Goal: Book appointment/travel/reservation

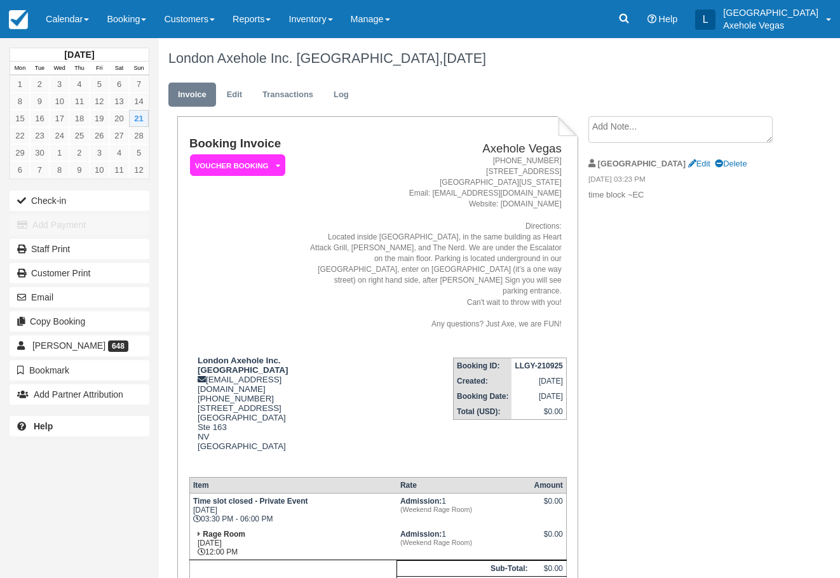
click at [85, 20] on link "Calendar" at bounding box center [67, 19] width 61 height 38
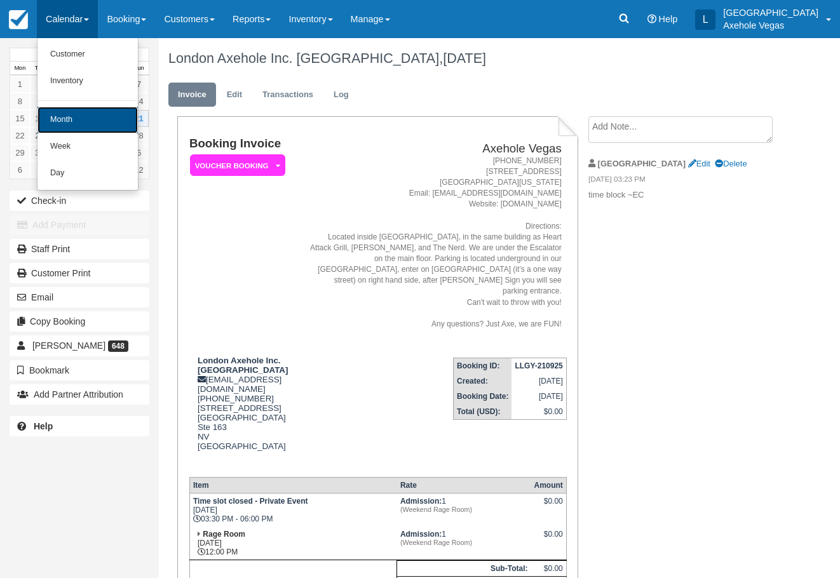
click at [71, 112] on link "Month" at bounding box center [88, 120] width 100 height 27
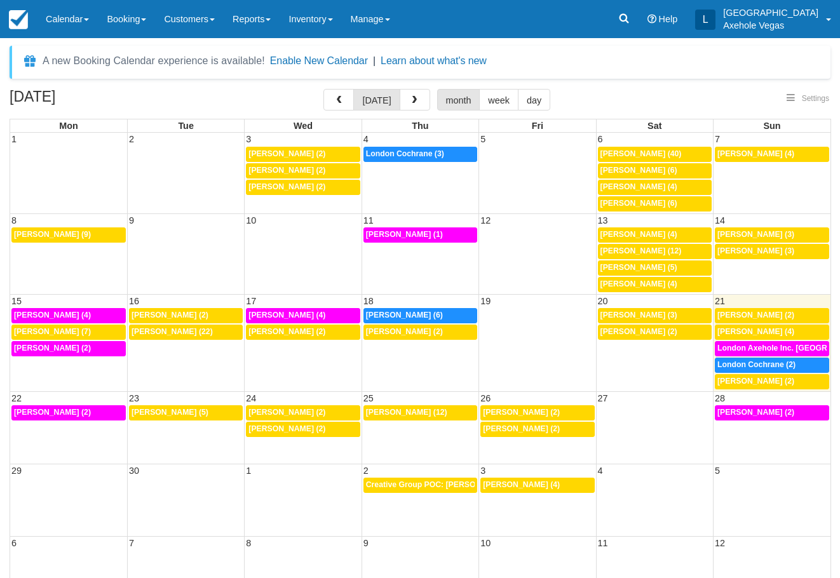
select select
click at [765, 301] on td "21" at bounding box center [772, 300] width 117 height 13
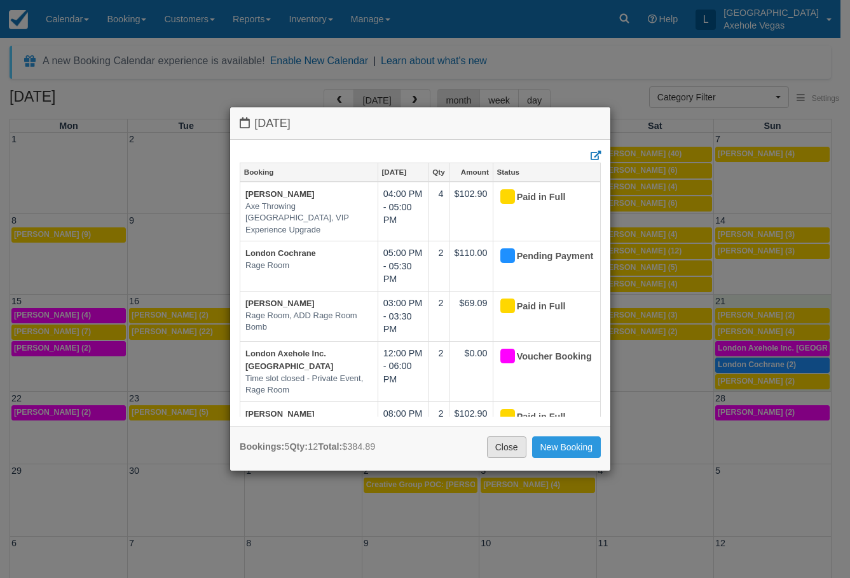
click at [497, 446] on link "Close" at bounding box center [506, 448] width 39 height 22
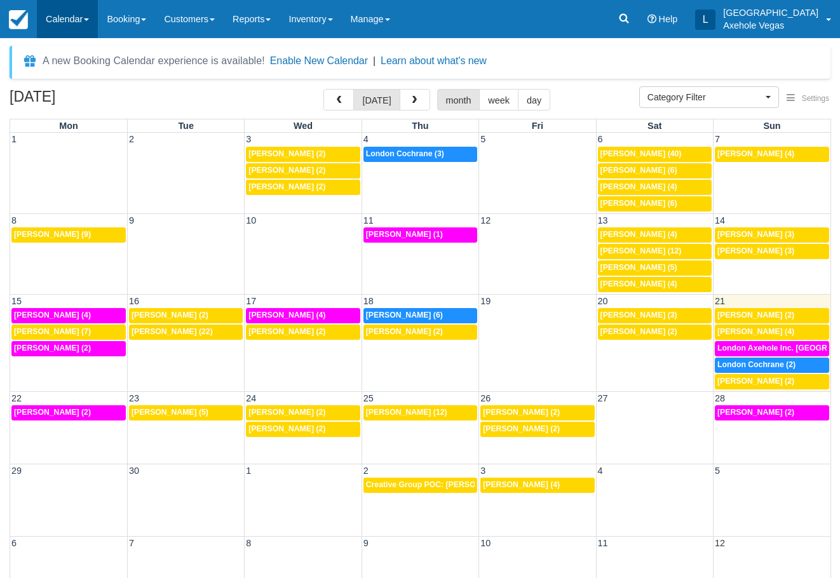
click at [92, 25] on link "Calendar" at bounding box center [67, 19] width 61 height 38
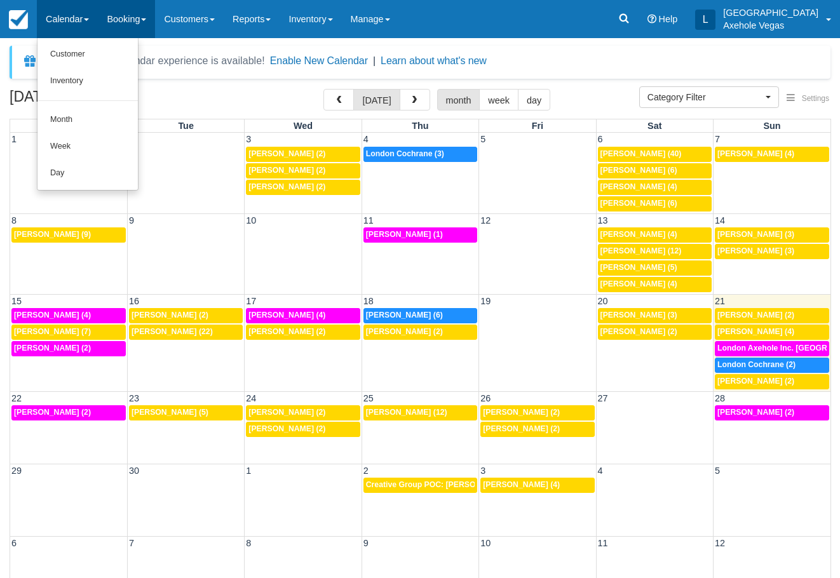
click at [111, 22] on link "Booking" at bounding box center [126, 19] width 57 height 38
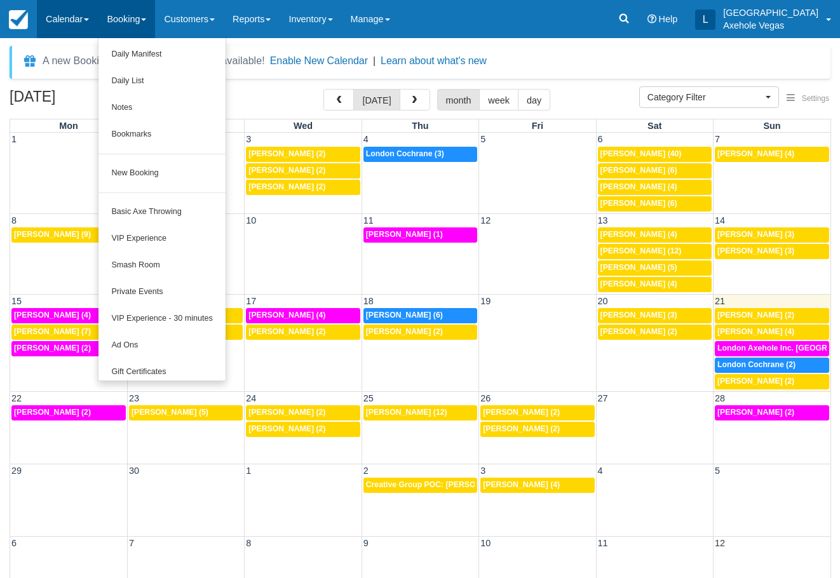
click at [79, 24] on link "Calendar" at bounding box center [67, 19] width 61 height 38
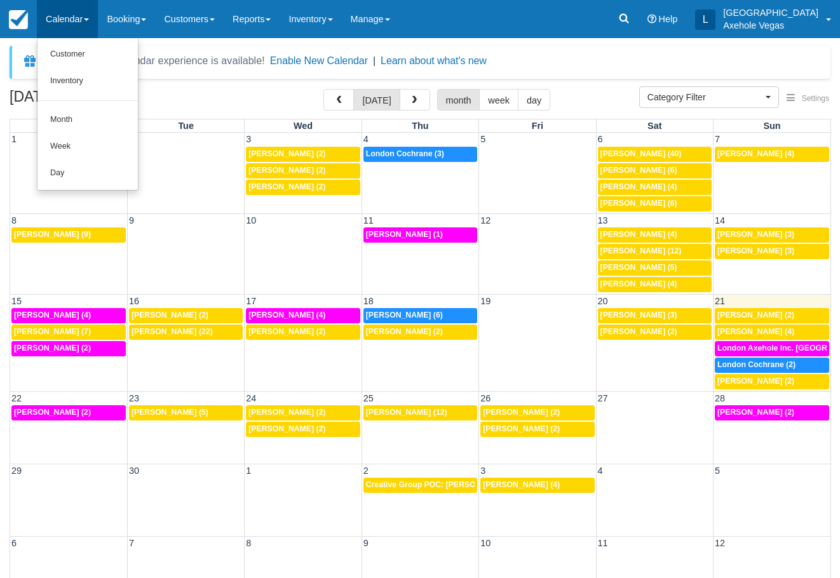
click at [479, 23] on div "Menu Calendar Customer Inventory Month Week Day Booking Daily Manifest Daily Li…" at bounding box center [420, 19] width 840 height 38
click at [86, 34] on link "Calendar" at bounding box center [67, 19] width 61 height 38
click at [78, 111] on link "Month" at bounding box center [88, 120] width 100 height 27
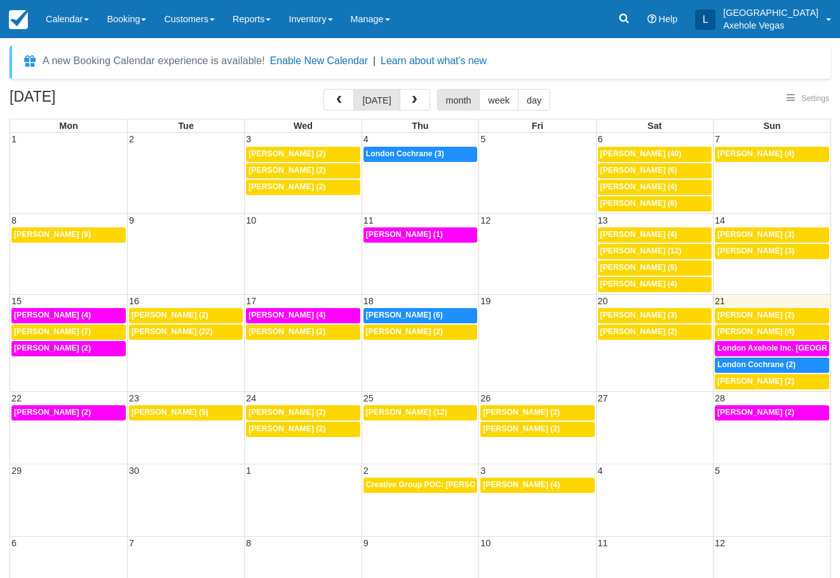
select select
click at [142, 22] on link "Booking" at bounding box center [126, 19] width 57 height 38
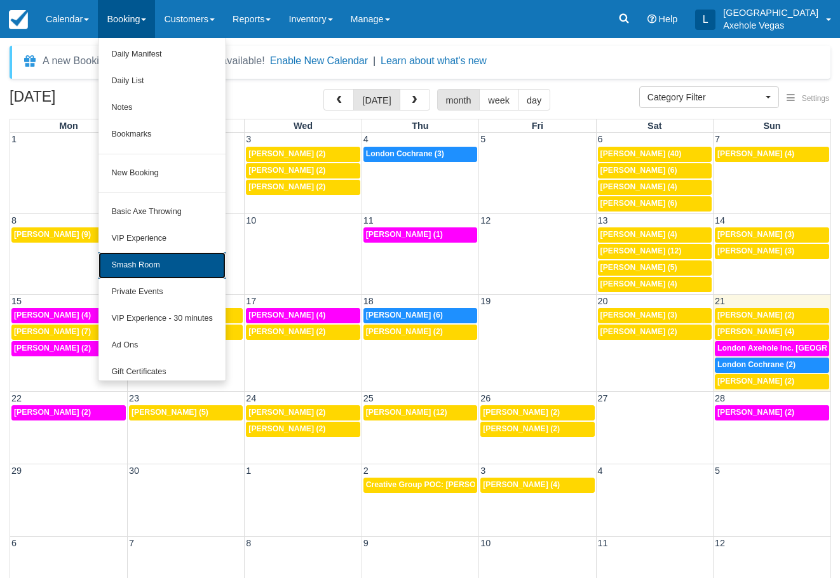
click at [169, 268] on link "Smash Room" at bounding box center [162, 265] width 126 height 27
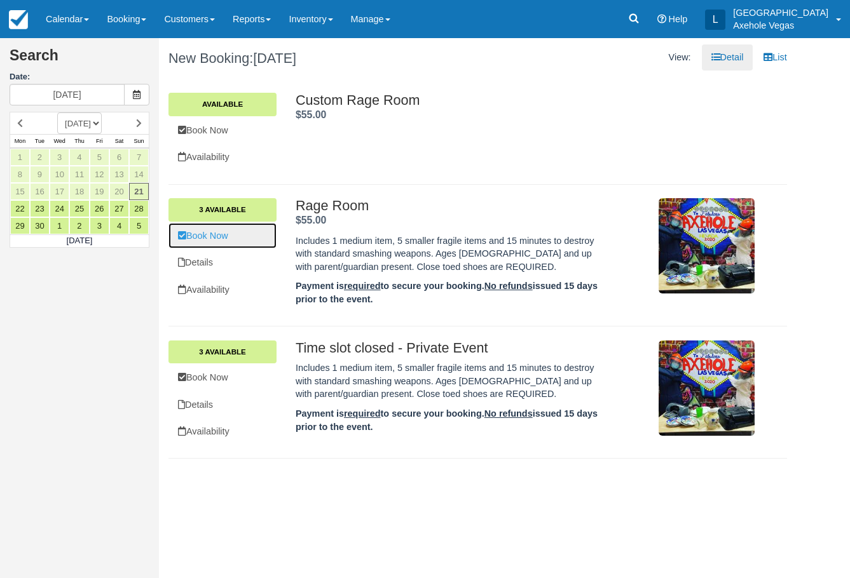
click at [249, 238] on link "Book Now" at bounding box center [222, 236] width 108 height 26
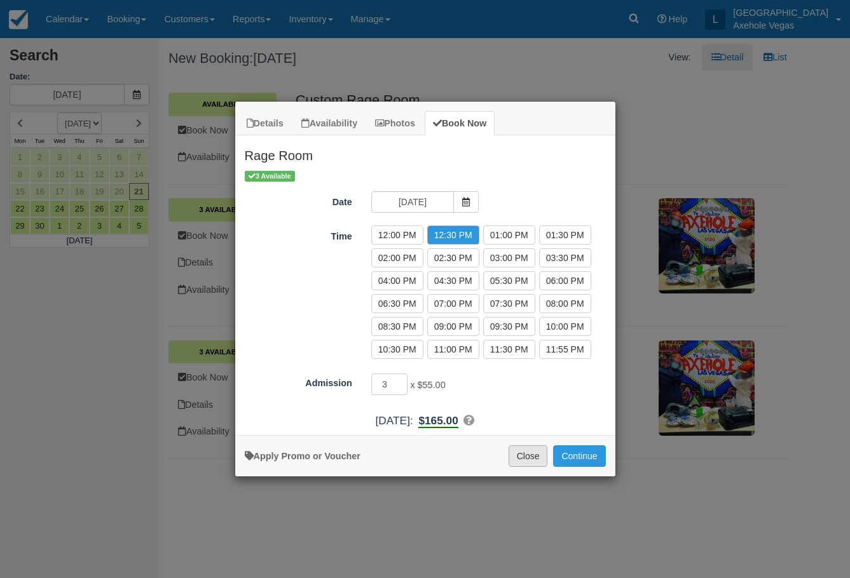
click at [529, 462] on button "Close" at bounding box center [527, 457] width 39 height 22
